Goal: Download file/media

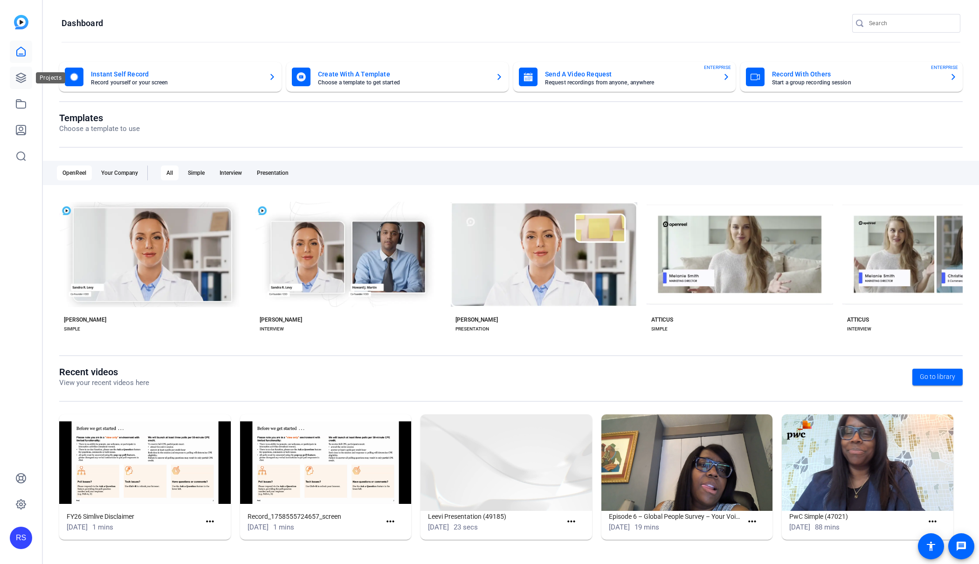
click at [18, 79] on icon at bounding box center [20, 77] width 9 height 9
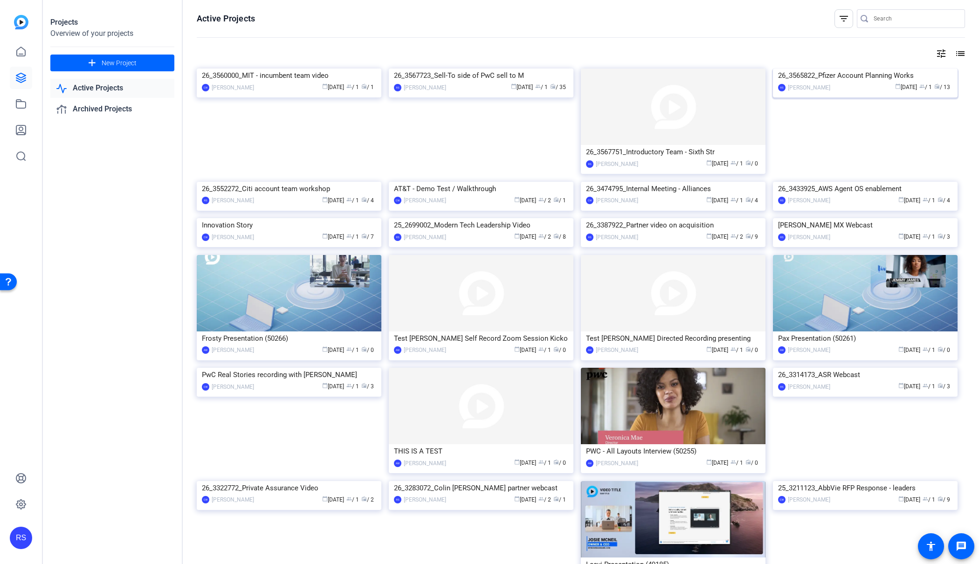
click at [828, 82] on div "26_3565822_Pfizer Account Planning Works" at bounding box center [865, 76] width 174 height 14
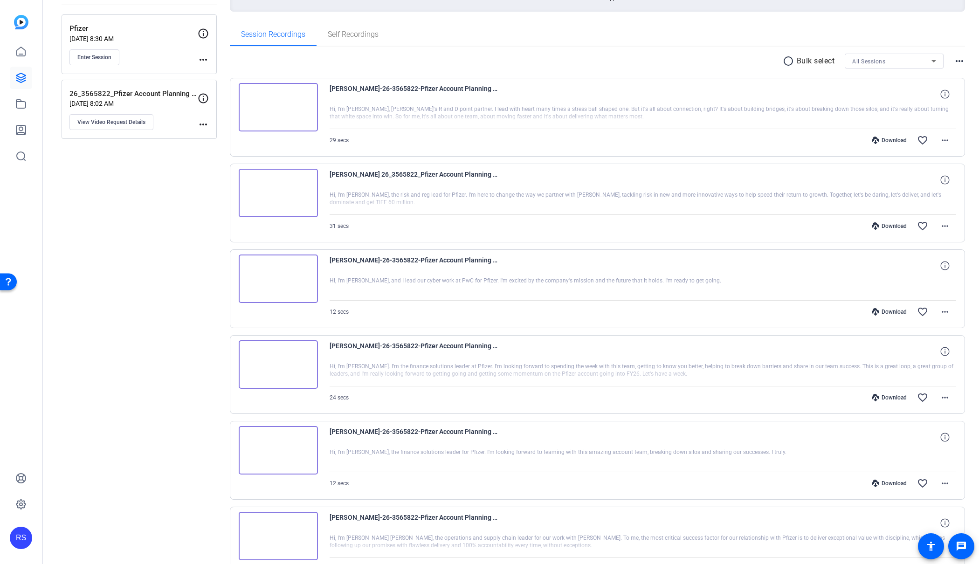
scroll to position [131, 0]
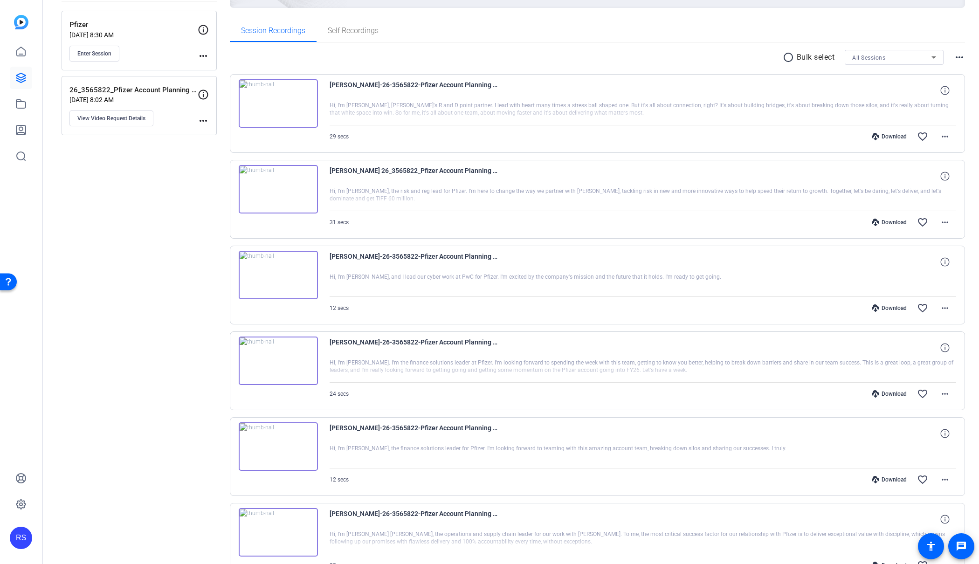
click at [276, 271] on img at bounding box center [278, 275] width 79 height 48
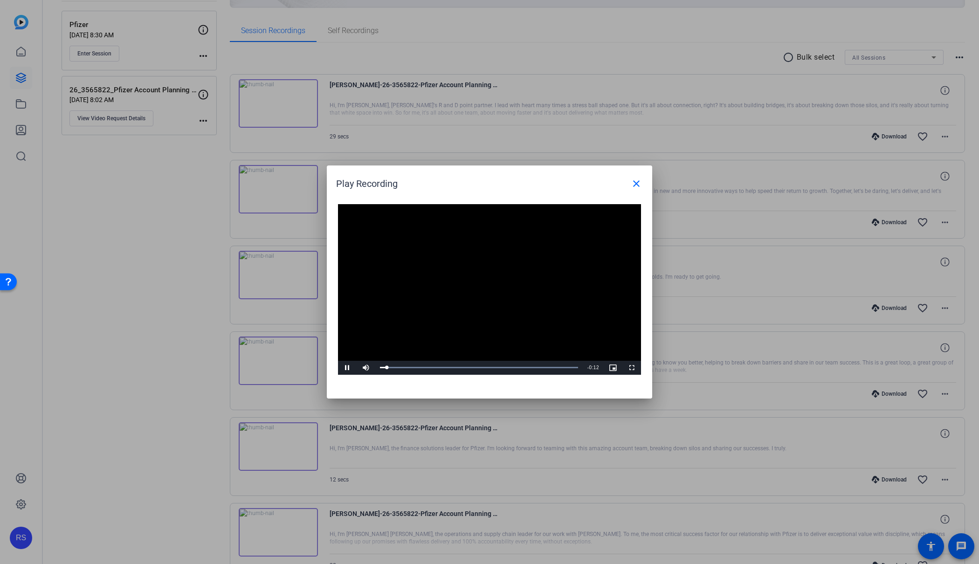
click at [480, 284] on video "Video Player" at bounding box center [489, 289] width 303 height 171
click at [348, 368] on span "Video Player" at bounding box center [347, 368] width 19 height 0
click at [174, 326] on div at bounding box center [489, 282] width 979 height 564
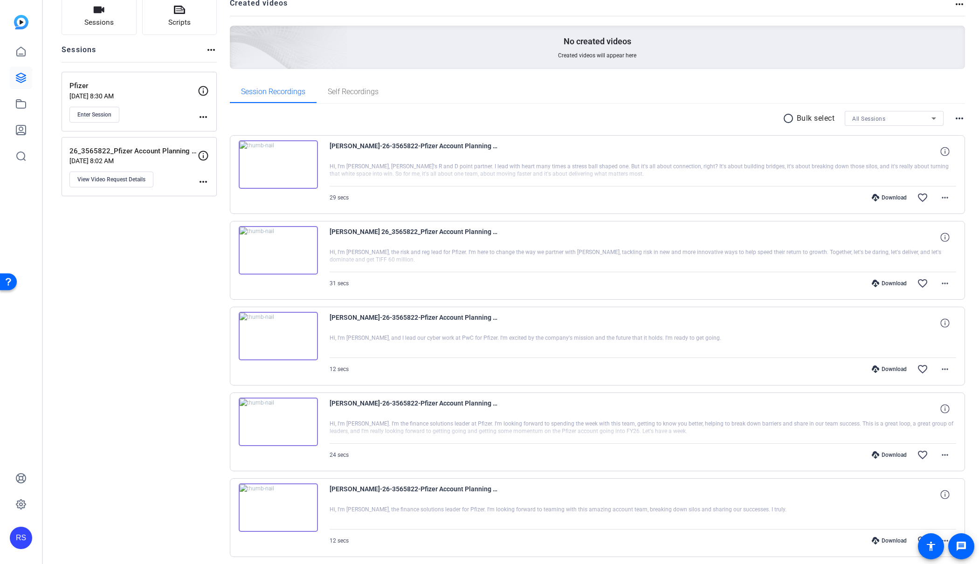
scroll to position [0, 0]
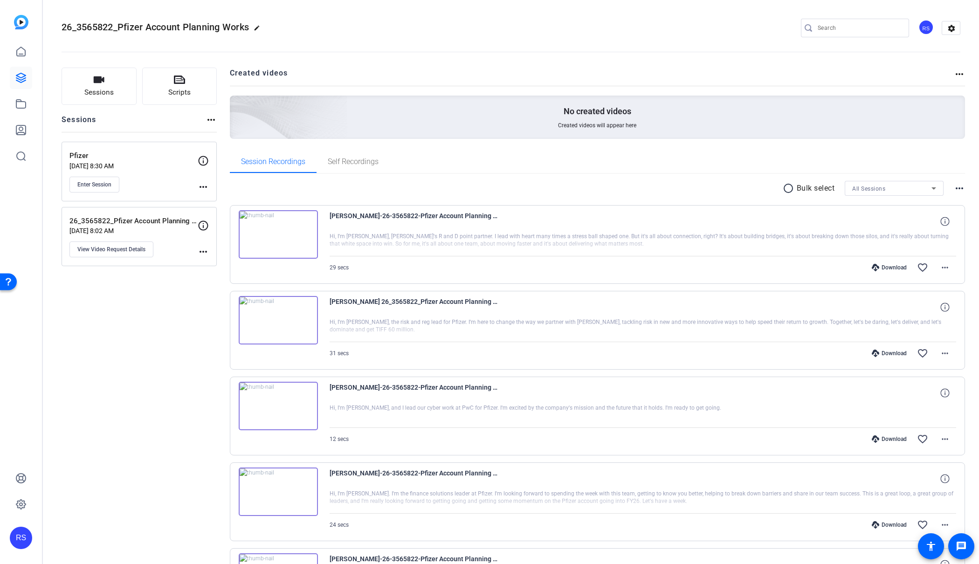
click at [787, 189] on mat-icon "radio_button_unchecked" at bounding box center [790, 188] width 14 height 11
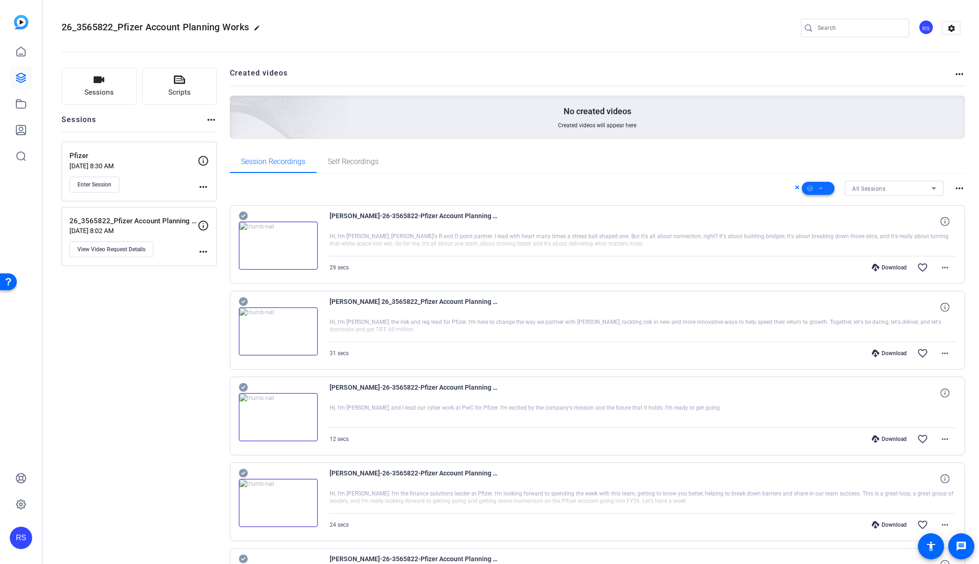
click at [825, 189] on span at bounding box center [818, 188] width 33 height 22
click at [832, 236] on span "Download MP4" at bounding box center [833, 238] width 49 height 11
click at [821, 192] on icon at bounding box center [820, 189] width 5 height 12
click at [821, 203] on span "Select All" at bounding box center [833, 203] width 49 height 11
click at [673, 186] on div at bounding box center [489, 282] width 979 height 564
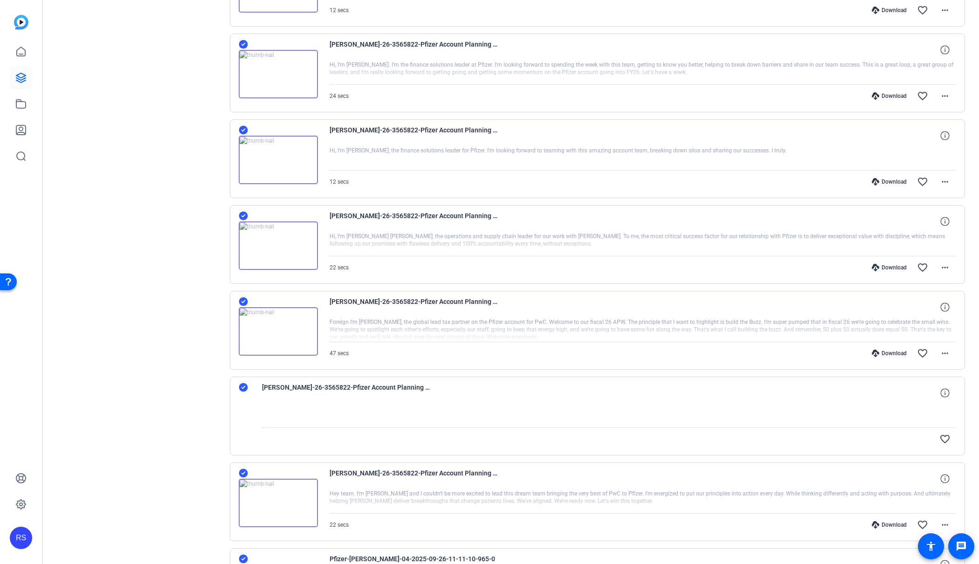
scroll to position [550, 0]
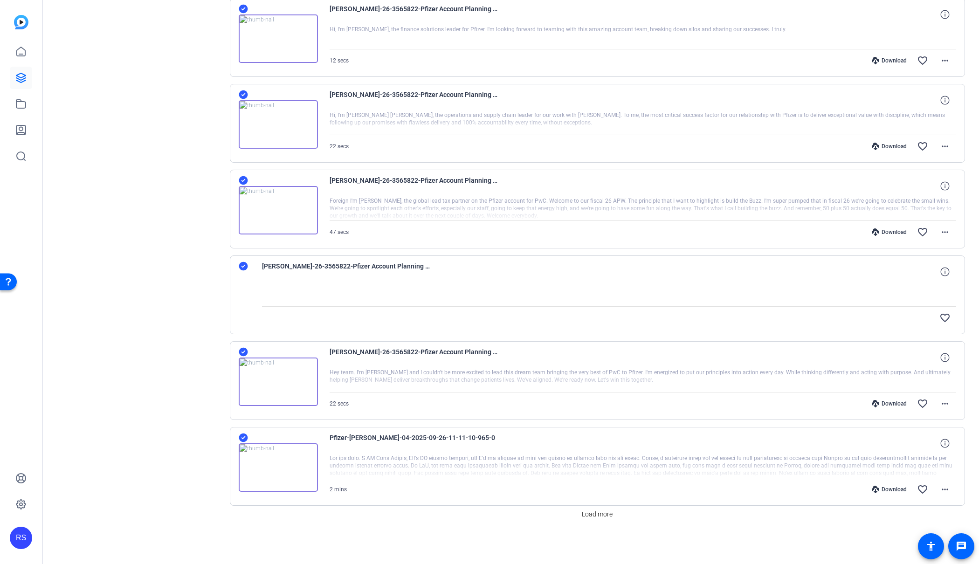
click at [241, 435] on icon at bounding box center [243, 437] width 9 height 9
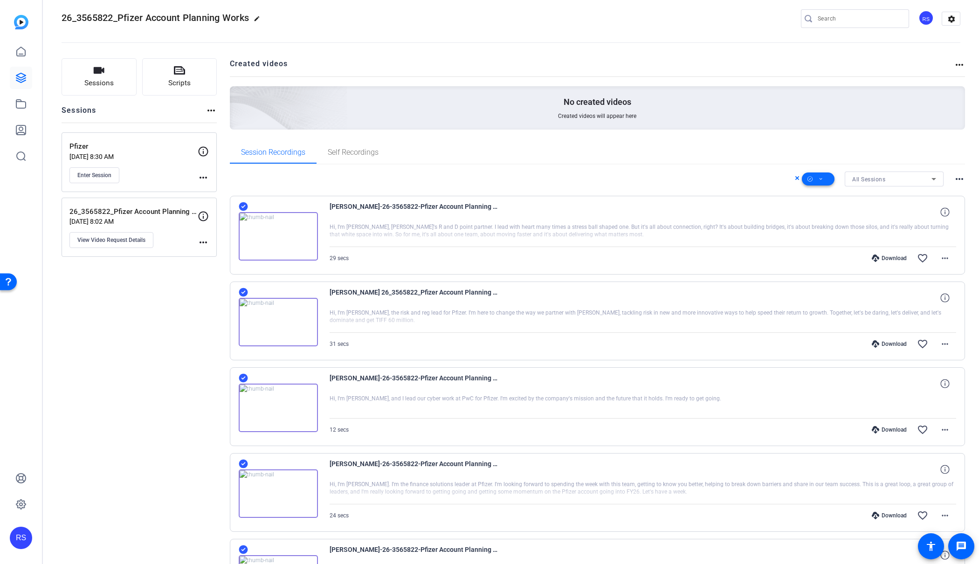
scroll to position [7, 0]
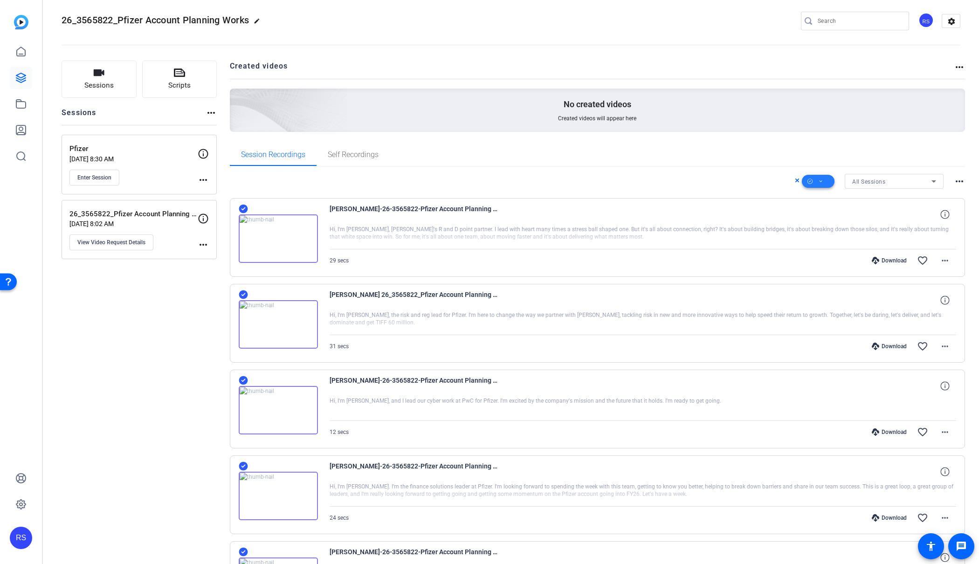
click at [822, 182] on icon at bounding box center [820, 182] width 5 height 12
click at [829, 230] on span "Download MP4" at bounding box center [833, 231] width 49 height 11
click at [235, 21] on span "26_3565822_Pfizer Account Planning Works" at bounding box center [155, 19] width 187 height 11
drag, startPoint x: 251, startPoint y: 20, endPoint x: 61, endPoint y: 21, distance: 190.6
click at [61, 21] on mat-toolbar "26_3565822_Pfizer Account Planning Works edit RS settings" at bounding box center [511, 21] width 936 height 56
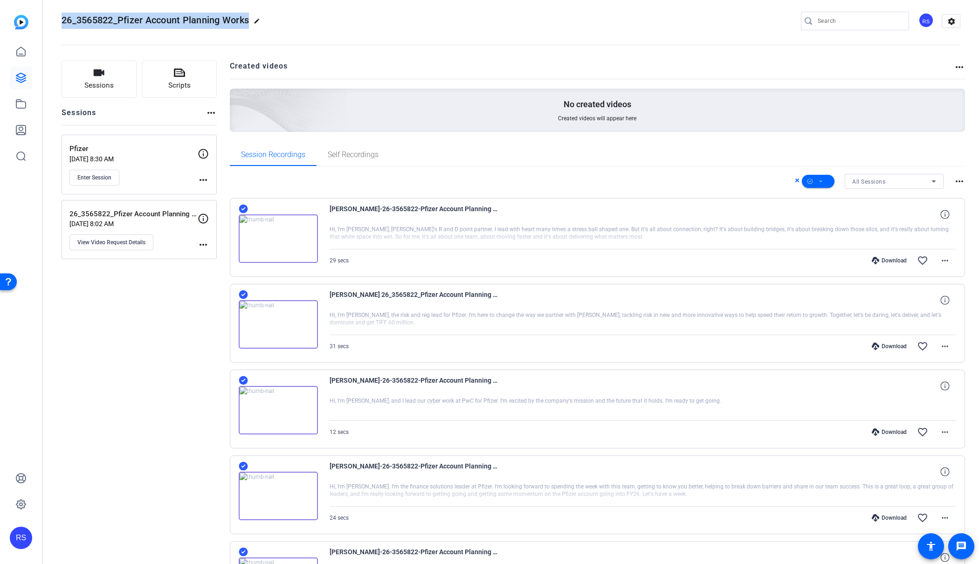
copy span "26_3565822_Pfizer Account Planning Works"
click at [233, 21] on span "26_3565822_Pfizer Account Planning Works" at bounding box center [155, 19] width 187 height 11
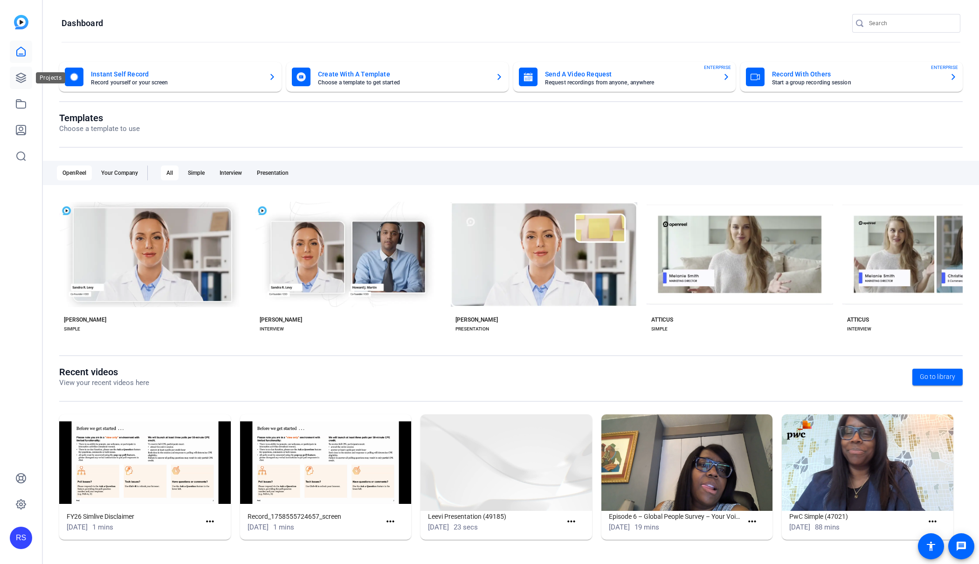
click at [17, 76] on icon at bounding box center [20, 77] width 9 height 9
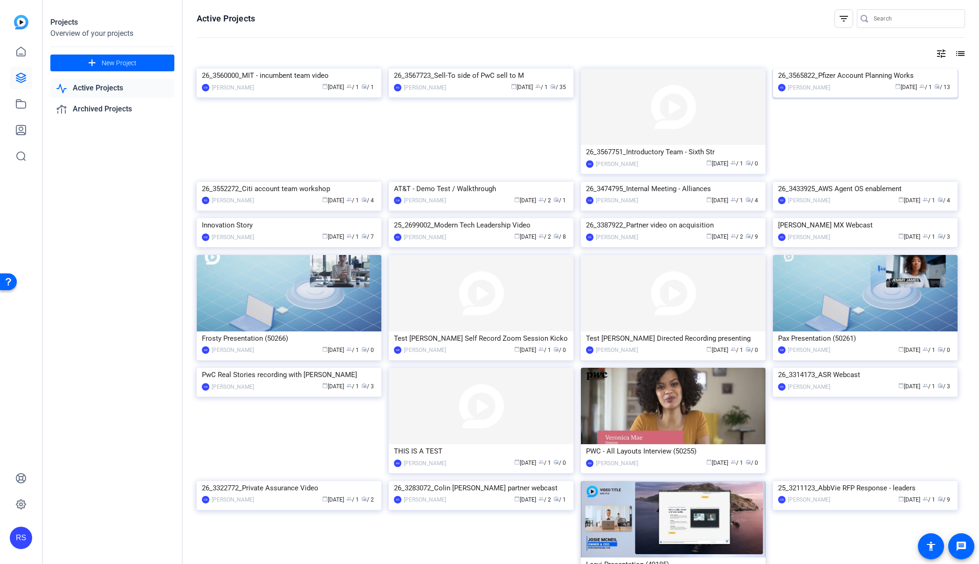
click at [825, 69] on img at bounding box center [865, 69] width 185 height 0
